Goal: Navigation & Orientation: Find specific page/section

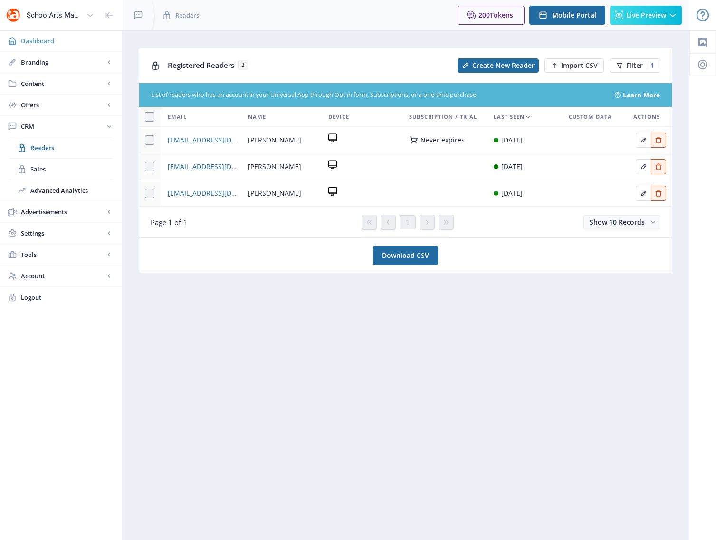
click at [61, 39] on span "Dashboard" at bounding box center [67, 41] width 93 height 10
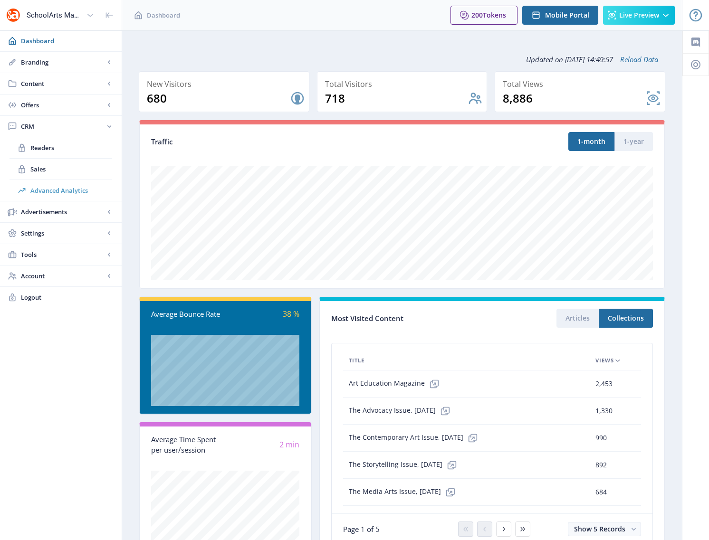
click at [59, 193] on span "Advanced Analytics" at bounding box center [71, 191] width 82 height 10
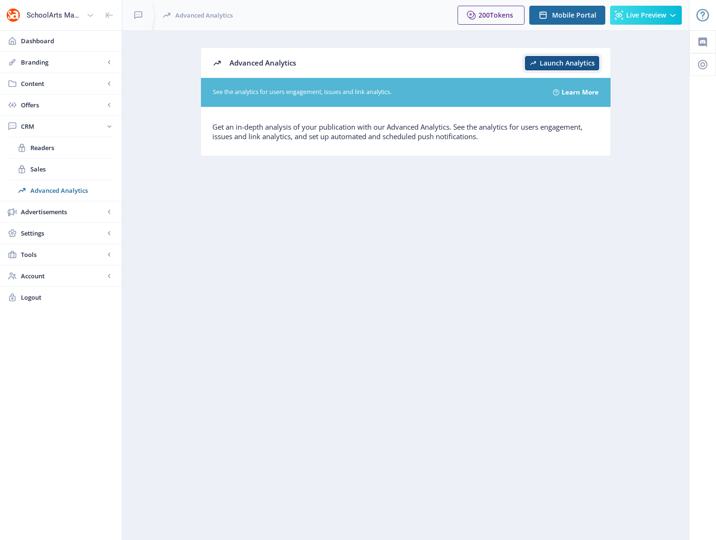
click at [565, 64] on span "Launch Analytics" at bounding box center [567, 63] width 55 height 8
click at [41, 45] on span "Dashboard" at bounding box center [67, 41] width 93 height 10
